Goal: Transaction & Acquisition: Purchase product/service

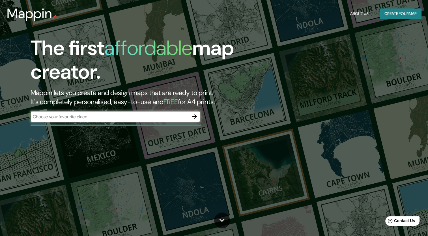
click at [129, 119] on input "text" at bounding box center [110, 116] width 158 height 7
type input "m"
type input "[GEOGRAPHIC_DATA]"
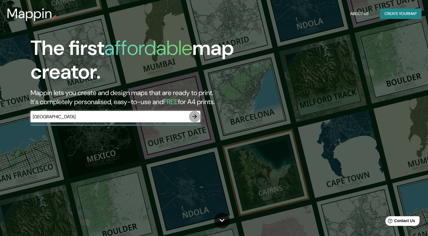
click at [199, 116] on button "button" at bounding box center [194, 116] width 11 height 11
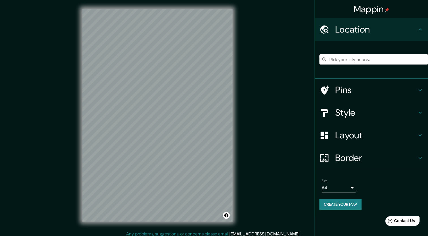
click at [370, 59] on input "Pick your city or area" at bounding box center [373, 59] width 109 height 10
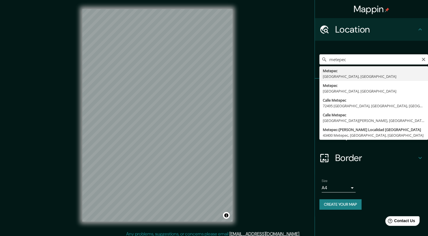
type input "Metepec, [GEOGRAPHIC_DATA], [GEOGRAPHIC_DATA]"
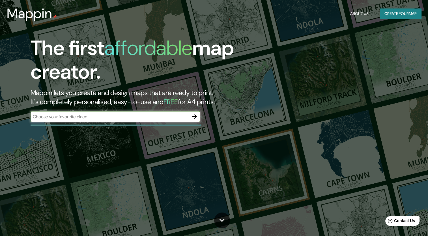
click at [158, 117] on input "text" at bounding box center [110, 116] width 158 height 7
type input "México"
click at [197, 116] on icon "button" at bounding box center [194, 116] width 7 height 7
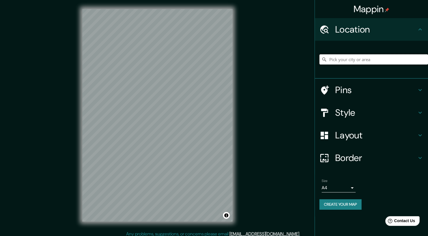
click at [344, 58] on input "Pick your city or area" at bounding box center [373, 59] width 109 height 10
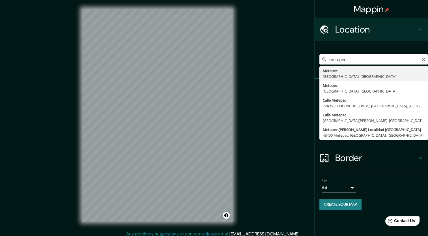
type input "Metepec, [GEOGRAPHIC_DATA], [GEOGRAPHIC_DATA]"
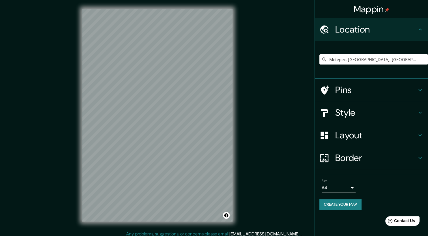
click at [385, 94] on h4 "Pins" at bounding box center [375, 89] width 81 height 11
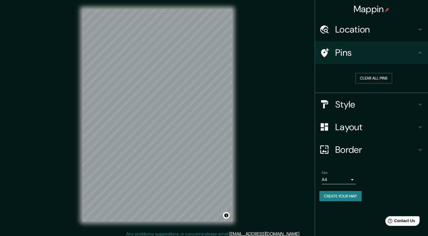
click at [382, 79] on button "Clear all pins" at bounding box center [373, 78] width 37 height 10
click at [170, 148] on div at bounding box center [169, 147] width 5 height 5
click at [356, 106] on h4 "Style" at bounding box center [375, 104] width 81 height 11
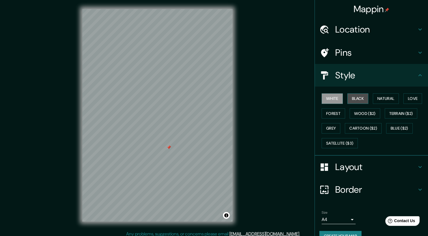
click at [353, 101] on button "Black" at bounding box center [357, 98] width 21 height 10
click at [325, 100] on button "White" at bounding box center [332, 98] width 21 height 10
click at [379, 98] on button "Natural" at bounding box center [386, 98] width 26 height 10
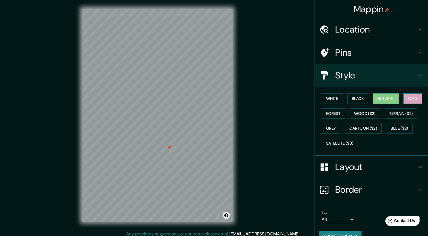
click at [406, 97] on button "Love" at bounding box center [412, 98] width 19 height 10
click at [331, 114] on button "Forest" at bounding box center [333, 113] width 23 height 10
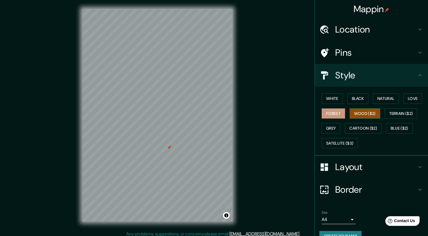
click at [354, 114] on button "Wood ($2)" at bounding box center [365, 113] width 31 height 10
click at [388, 114] on button "Terrain ($2)" at bounding box center [401, 113] width 33 height 10
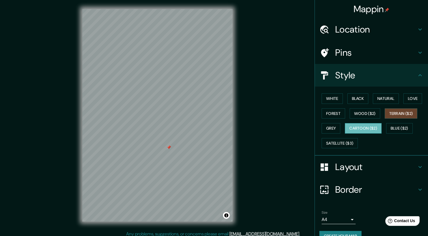
click at [363, 128] on button "Cartoon ($2)" at bounding box center [363, 128] width 37 height 10
click at [397, 128] on button "Blue ($2)" at bounding box center [399, 128] width 27 height 10
click at [391, 114] on button "Terrain ($2)" at bounding box center [401, 113] width 33 height 10
click at [323, 128] on button "Grey" at bounding box center [331, 128] width 19 height 10
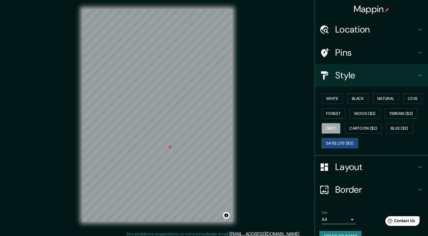
click at [328, 142] on button "Satellite ($3)" at bounding box center [340, 143] width 36 height 10
click at [356, 128] on button "Cartoon ($2)" at bounding box center [363, 128] width 37 height 10
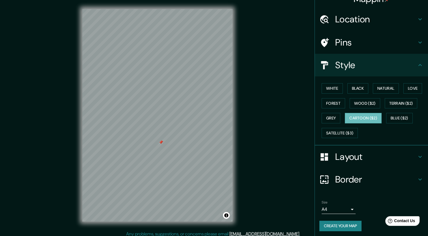
scroll to position [11, 0]
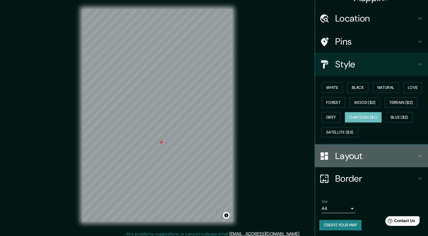
click at [368, 152] on h4 "Layout" at bounding box center [375, 155] width 81 height 11
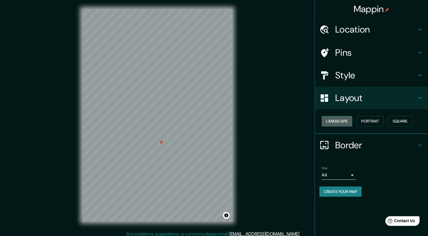
click at [337, 119] on button "Landscape" at bounding box center [337, 121] width 31 height 10
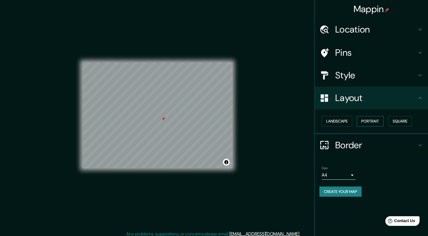
click at [377, 120] on button "Portrait" at bounding box center [370, 121] width 27 height 10
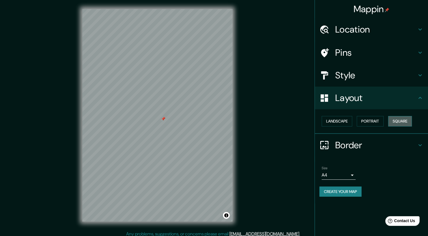
click at [408, 121] on button "Square" at bounding box center [400, 121] width 24 height 10
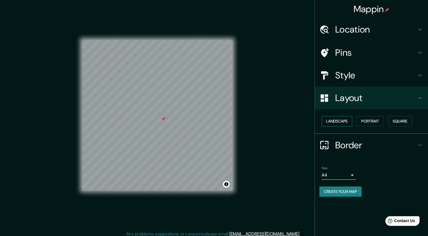
click at [337, 121] on button "Landscape" at bounding box center [337, 121] width 31 height 10
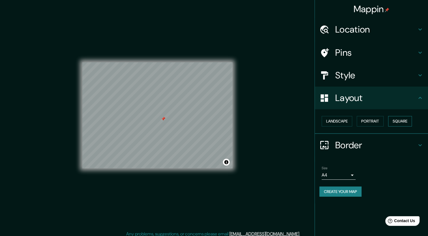
click at [399, 119] on button "Square" at bounding box center [400, 121] width 24 height 10
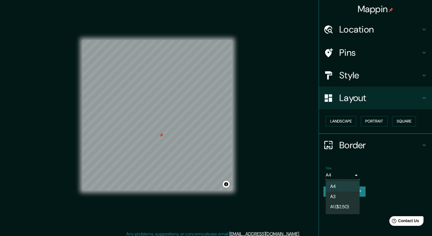
click at [351, 173] on body "Mappin Location Metepec, Estado de México, México Pins Style Layout Landscape P…" at bounding box center [216, 118] width 432 height 236
click at [343, 194] on li "A3" at bounding box center [343, 196] width 34 height 10
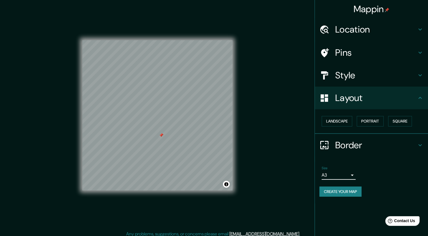
click at [347, 174] on body "Mappin Location Metepec, Estado de México, México Pins Style Layout Landscape P…" at bounding box center [214, 118] width 428 height 236
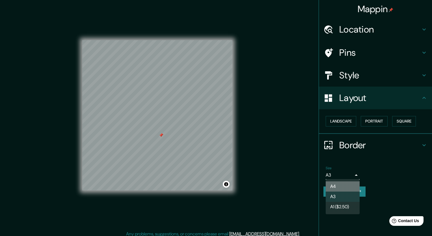
click at [339, 185] on li "A4" at bounding box center [343, 186] width 34 height 10
type input "single"
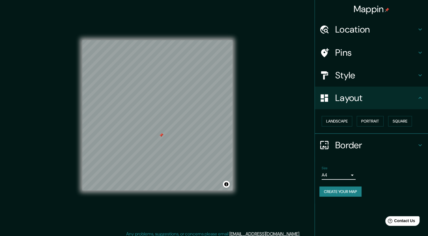
click at [351, 176] on body "Mappin Location Metepec, Estado de México, México Pins Style Layout Landscape P…" at bounding box center [214, 118] width 428 height 236
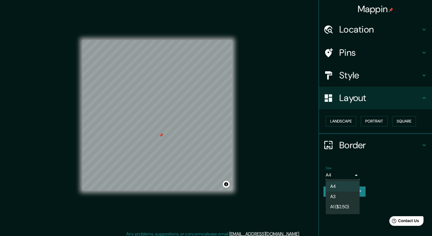
click at [370, 173] on div at bounding box center [216, 118] width 432 height 236
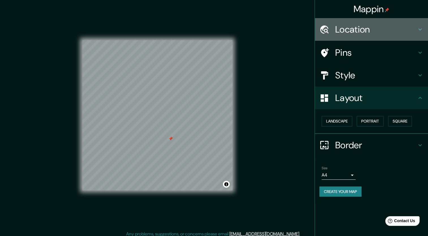
click at [376, 40] on div "Location" at bounding box center [371, 29] width 113 height 23
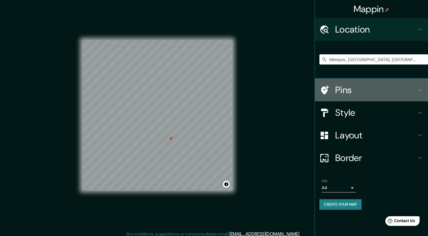
click at [350, 91] on h4 "Pins" at bounding box center [375, 89] width 81 height 11
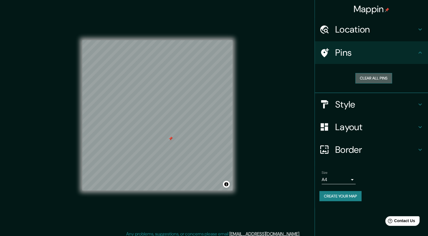
click at [363, 77] on button "Clear all pins" at bounding box center [373, 78] width 37 height 10
click at [337, 195] on button "Create your map" at bounding box center [340, 196] width 42 height 10
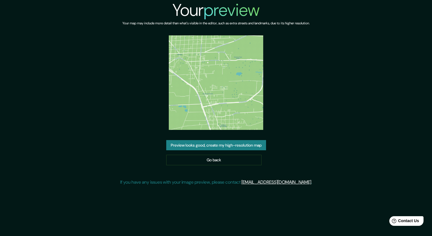
click at [236, 90] on img at bounding box center [216, 82] width 94 height 94
drag, startPoint x: 235, startPoint y: 90, endPoint x: 212, endPoint y: 127, distance: 42.9
click at [213, 125] on img at bounding box center [216, 82] width 94 height 94
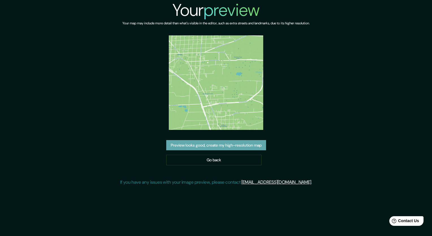
click at [209, 145] on button "Preview looks good, create my high-resolution map" at bounding box center [216, 145] width 100 height 10
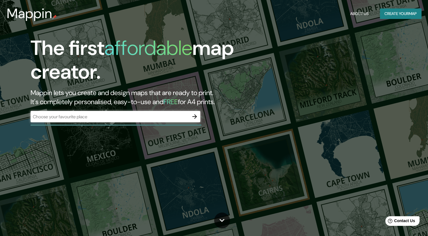
click at [157, 120] on div "​" at bounding box center [116, 116] width 170 height 11
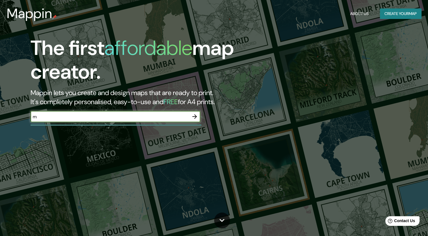
type input "[GEOGRAPHIC_DATA]"
click at [196, 115] on icon "button" at bounding box center [194, 116] width 7 height 7
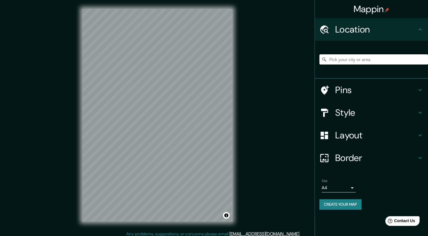
click at [361, 59] on input "Pick your city or area" at bounding box center [373, 59] width 109 height 10
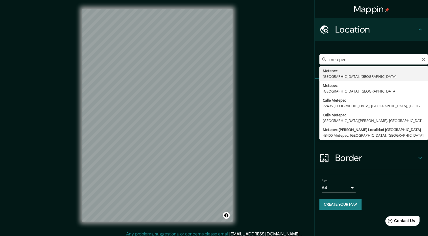
type input "Metepec, [GEOGRAPHIC_DATA], [GEOGRAPHIC_DATA]"
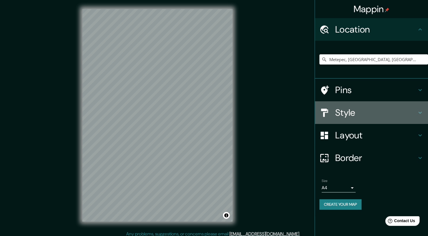
click at [359, 114] on h4 "Style" at bounding box center [375, 112] width 81 height 11
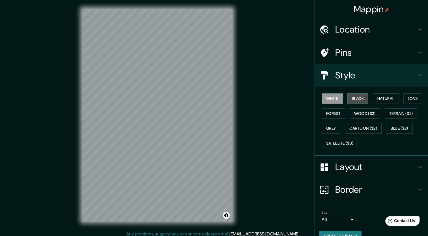
click at [354, 100] on button "Black" at bounding box center [357, 98] width 21 height 10
click at [376, 97] on button "Natural" at bounding box center [386, 98] width 26 height 10
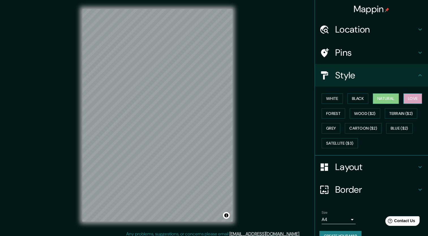
click at [407, 96] on button "Love" at bounding box center [412, 98] width 19 height 10
click at [325, 113] on button "Forest" at bounding box center [333, 113] width 23 height 10
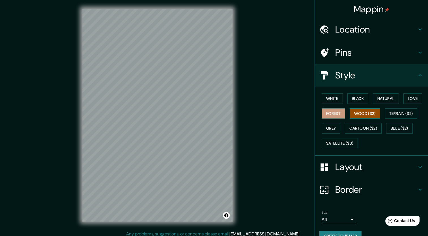
click at [363, 113] on button "Wood ($2)" at bounding box center [365, 113] width 31 height 10
click at [398, 114] on button "Terrain ($2)" at bounding box center [401, 113] width 33 height 10
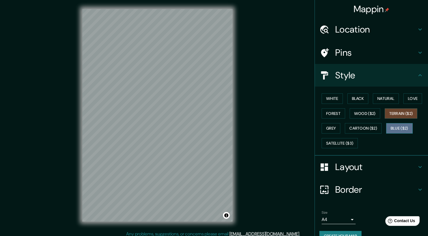
click at [389, 127] on button "Blue ($2)" at bounding box center [399, 128] width 27 height 10
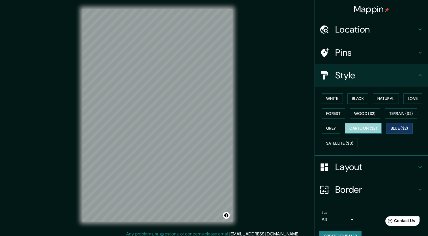
click at [368, 128] on button "Cartoon ($2)" at bounding box center [363, 128] width 37 height 10
click at [344, 168] on h4 "Layout" at bounding box center [375, 166] width 81 height 11
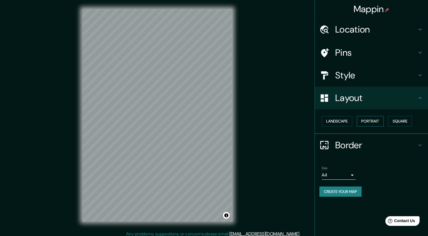
click at [367, 121] on button "Portrait" at bounding box center [370, 121] width 27 height 10
click at [401, 120] on button "Square" at bounding box center [400, 121] width 24 height 10
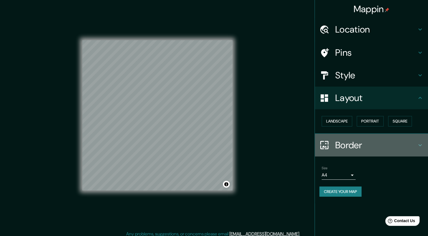
click at [378, 143] on h4 "Border" at bounding box center [375, 144] width 81 height 11
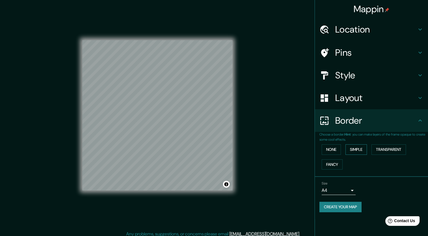
click at [352, 149] on button "Simple" at bounding box center [355, 149] width 21 height 10
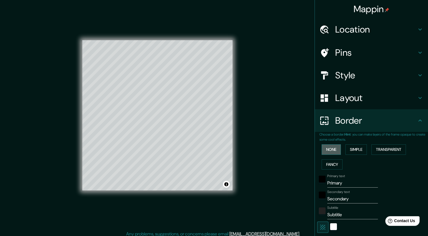
click at [328, 150] on button "None" at bounding box center [331, 149] width 19 height 10
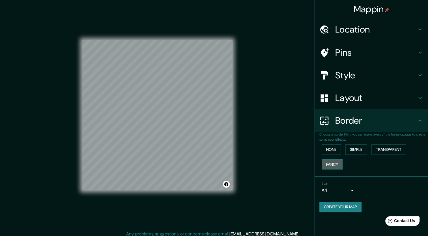
click at [332, 163] on button "Fancy" at bounding box center [332, 164] width 21 height 10
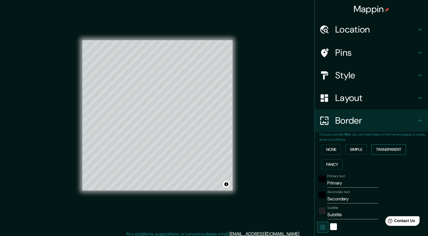
click at [380, 150] on button "Transparent" at bounding box center [388, 149] width 35 height 10
click at [329, 150] on button "None" at bounding box center [331, 149] width 19 height 10
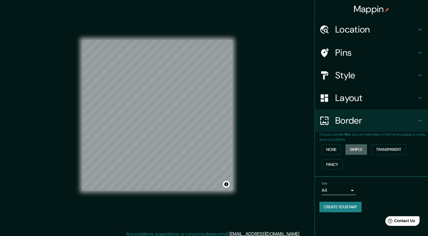
click at [356, 151] on button "Simple" at bounding box center [355, 149] width 21 height 10
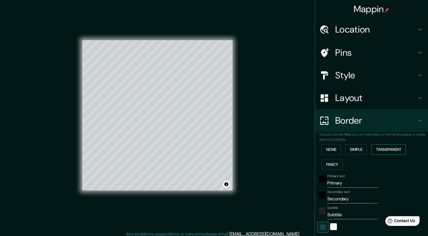
click at [383, 150] on button "Transparent" at bounding box center [388, 149] width 35 height 10
click at [324, 150] on button "None" at bounding box center [331, 149] width 19 height 10
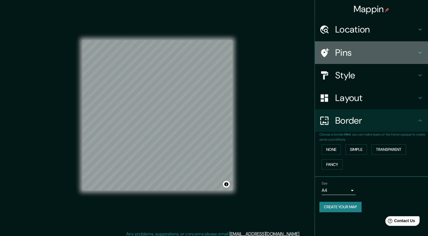
click at [325, 53] on icon at bounding box center [325, 52] width 8 height 9
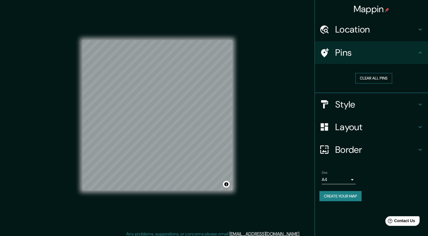
click at [369, 78] on button "Clear all pins" at bounding box center [373, 78] width 37 height 10
